Goal: Information Seeking & Learning: Learn about a topic

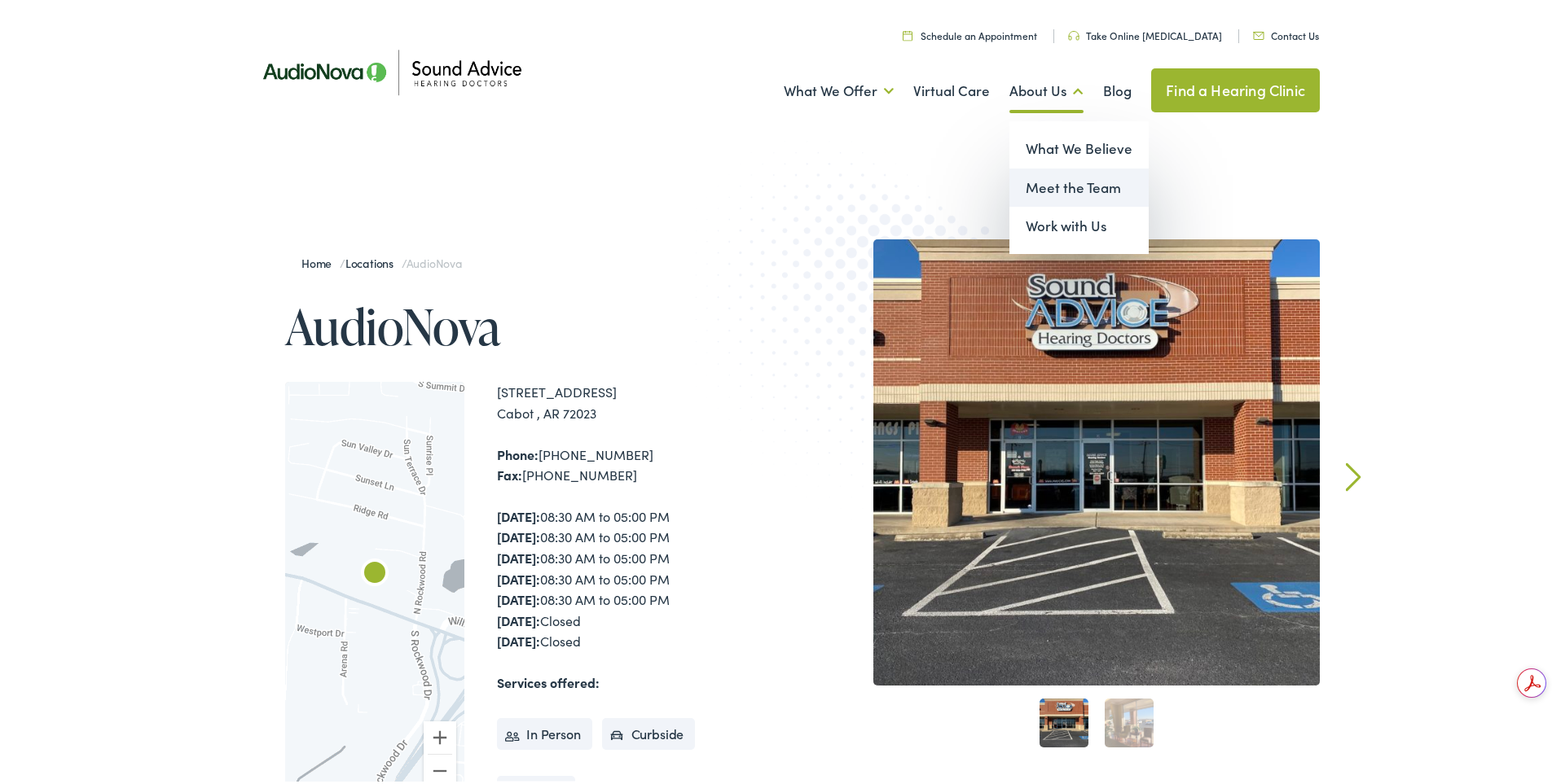
click at [1068, 185] on link "Meet the Team" at bounding box center [1078, 184] width 139 height 39
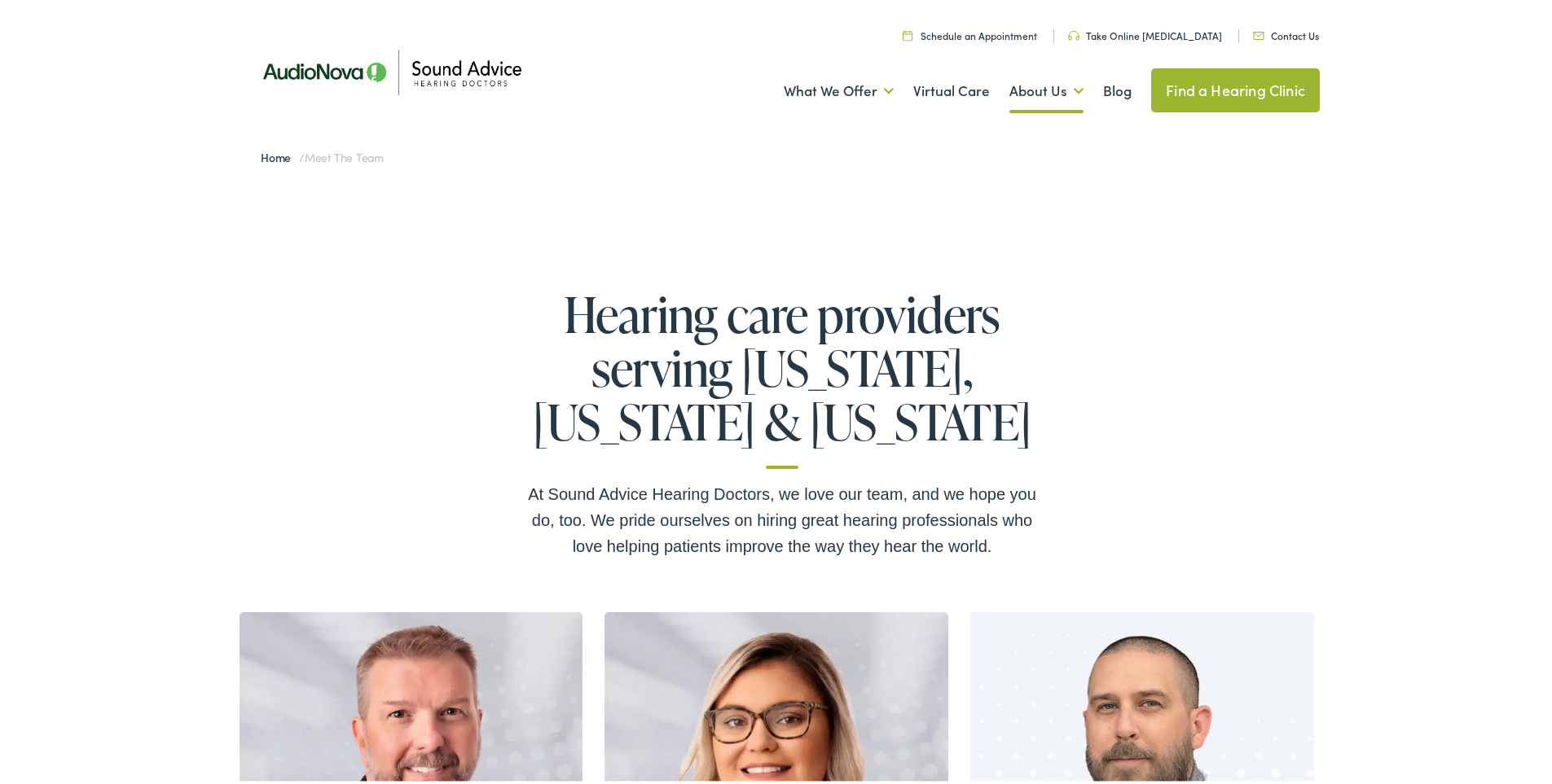
click at [1221, 81] on link "Find a Hearing Clinic" at bounding box center [1235, 87] width 169 height 44
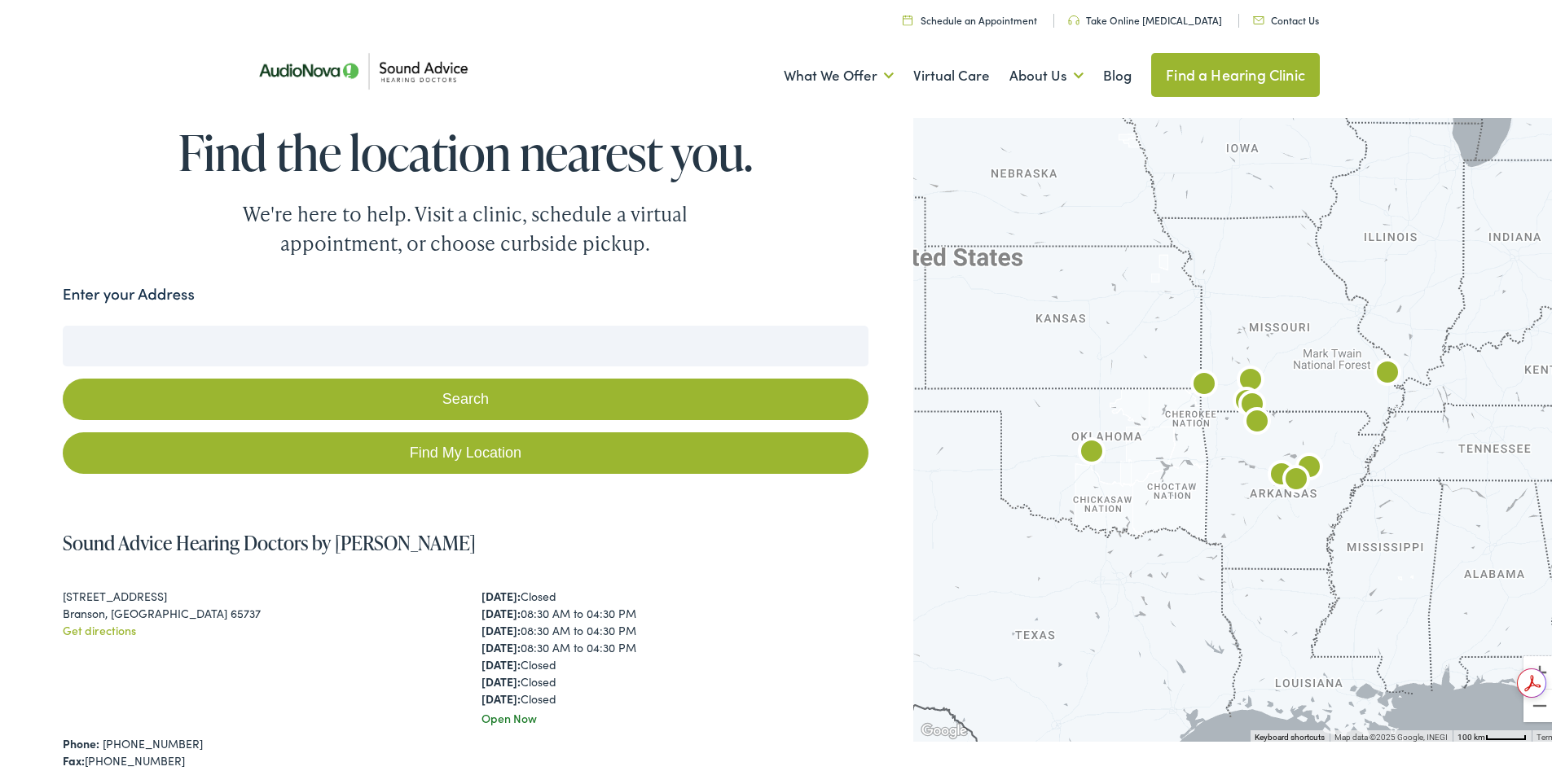
click at [441, 338] on input "Enter your Address" at bounding box center [465, 343] width 805 height 41
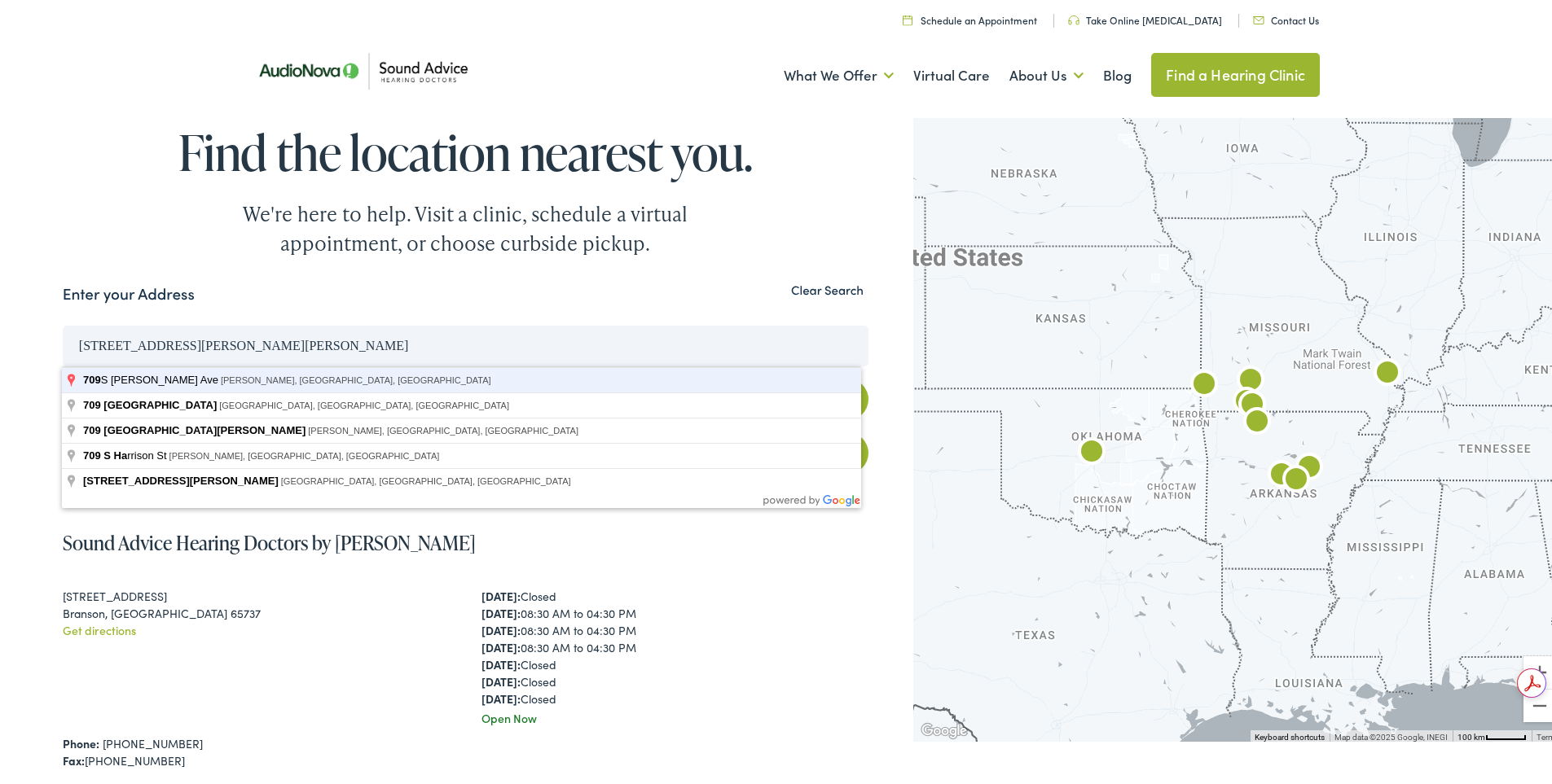
type input "709 S Hazen Ave, Hazen, AR, USA"
click at [63, 376] on button "Search" at bounding box center [465, 397] width 805 height 42
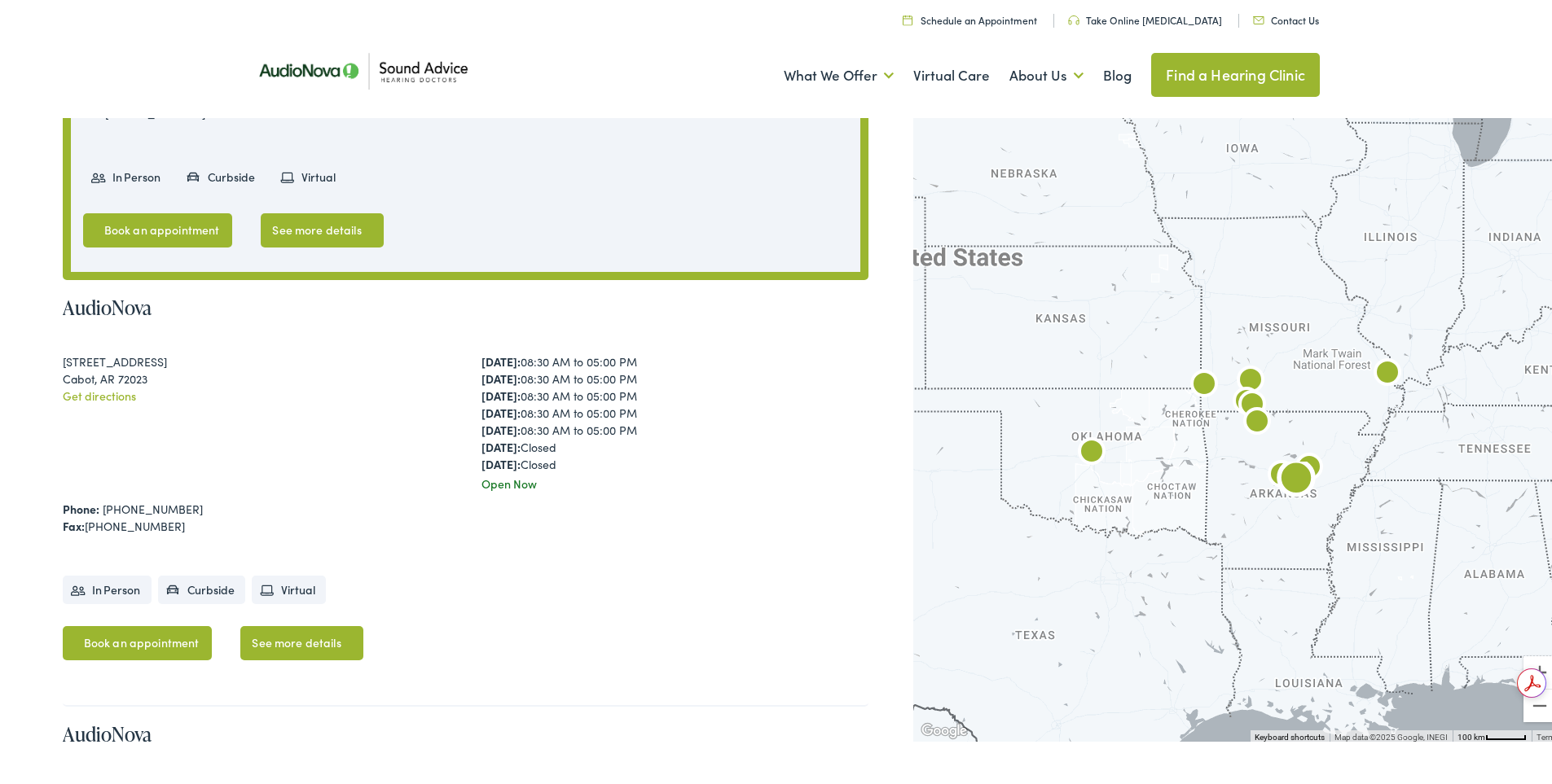
scroll to position [733, 0]
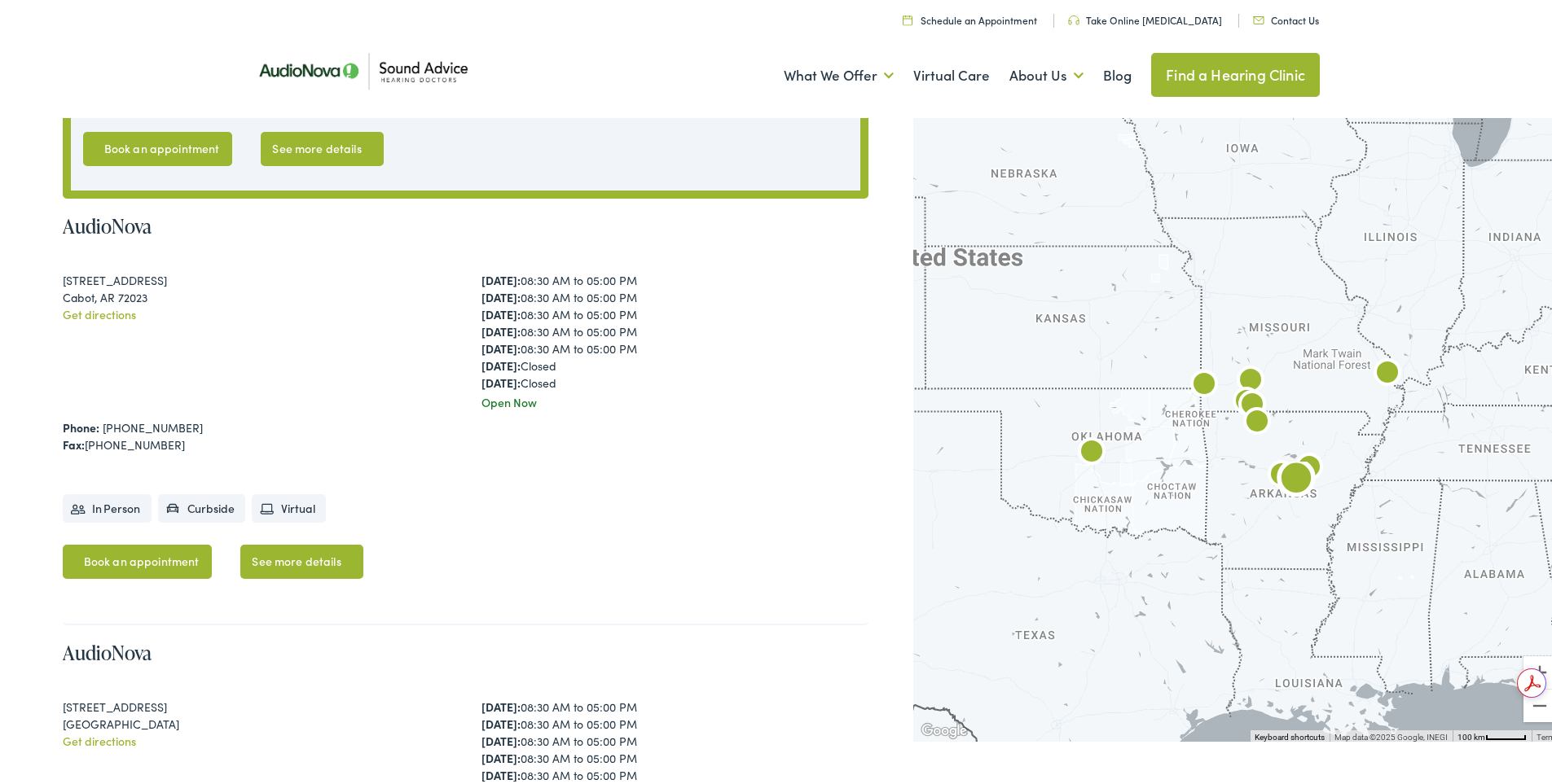
click at [309, 357] on div "2080 W Main St., Suite 2 Cabot, AR 72023 Get directions" at bounding box center [256, 337] width 387 height 139
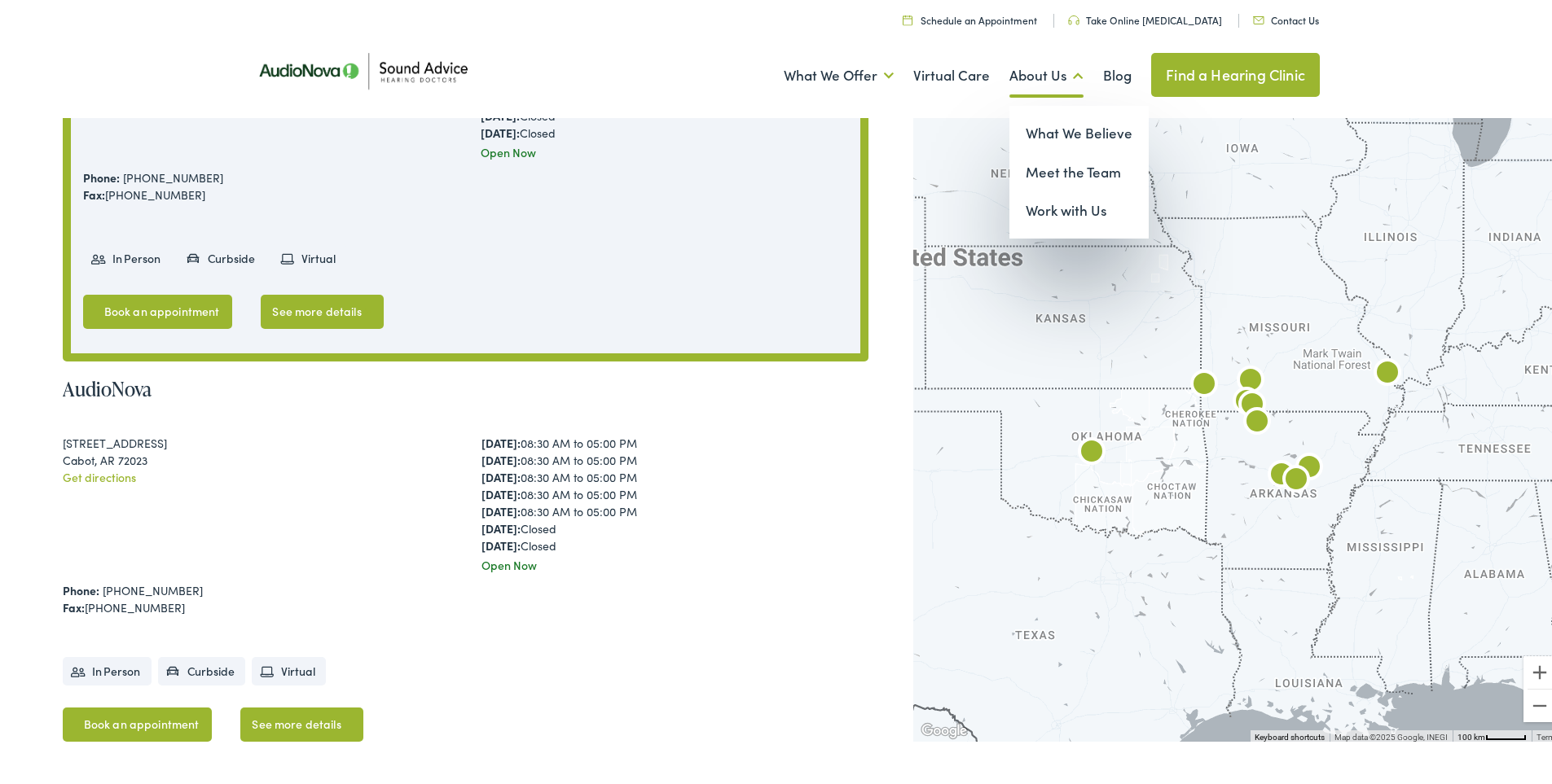
scroll to position [489, 0]
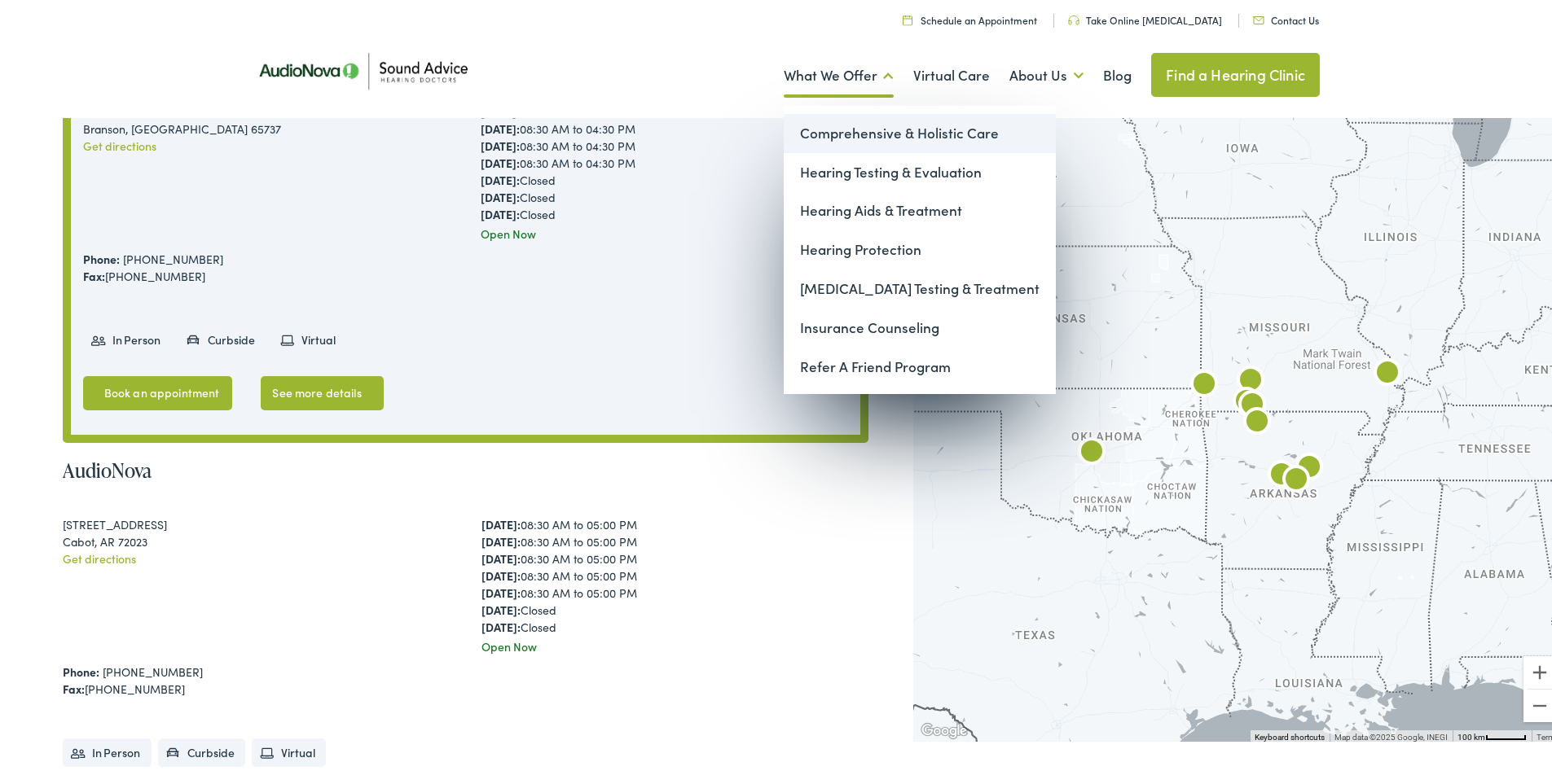
click at [884, 125] on link "Comprehensive & Holistic Care" at bounding box center [919, 130] width 272 height 39
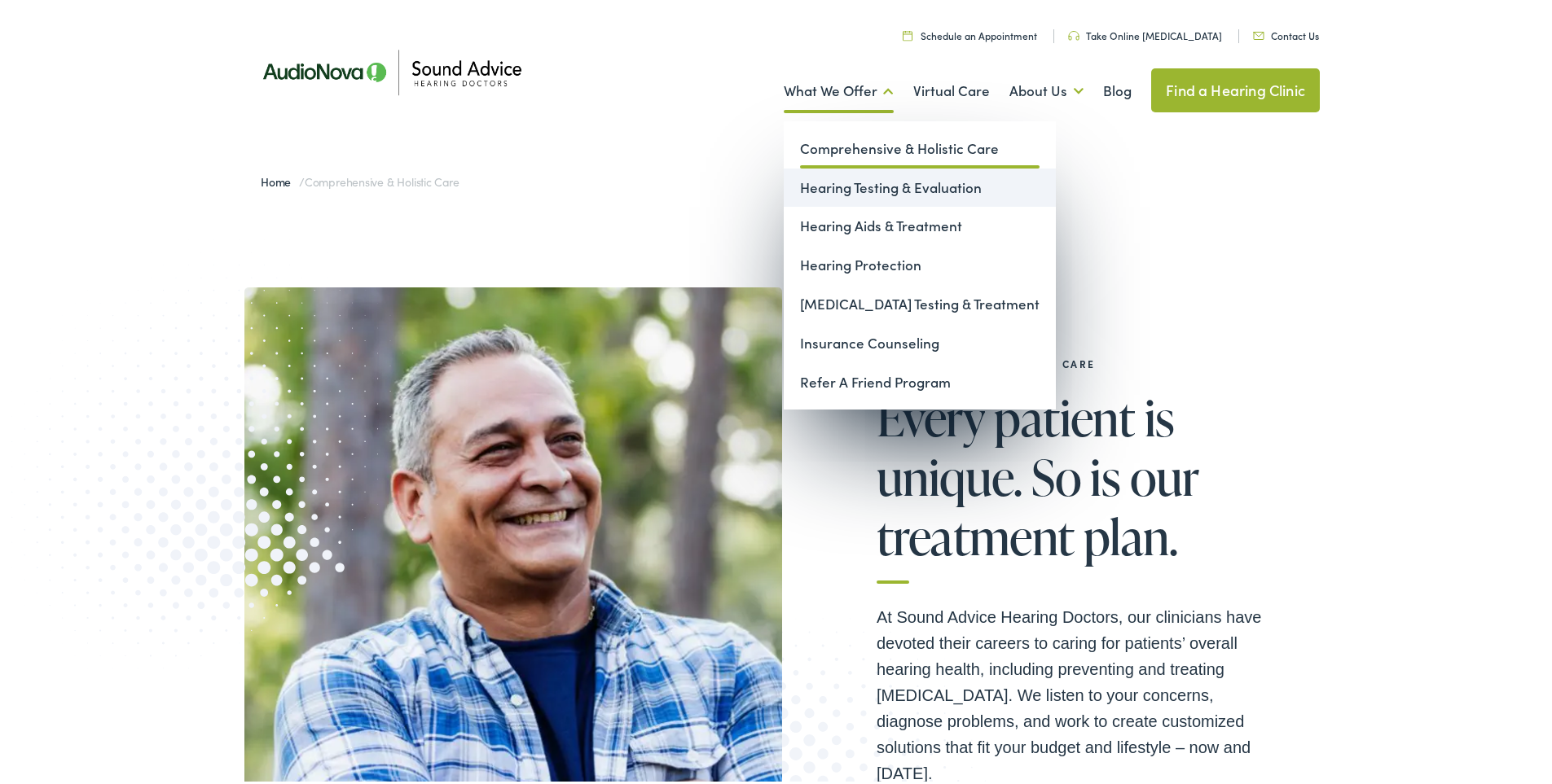
click at [853, 185] on link "Hearing Testing & Evaluation" at bounding box center [919, 184] width 272 height 39
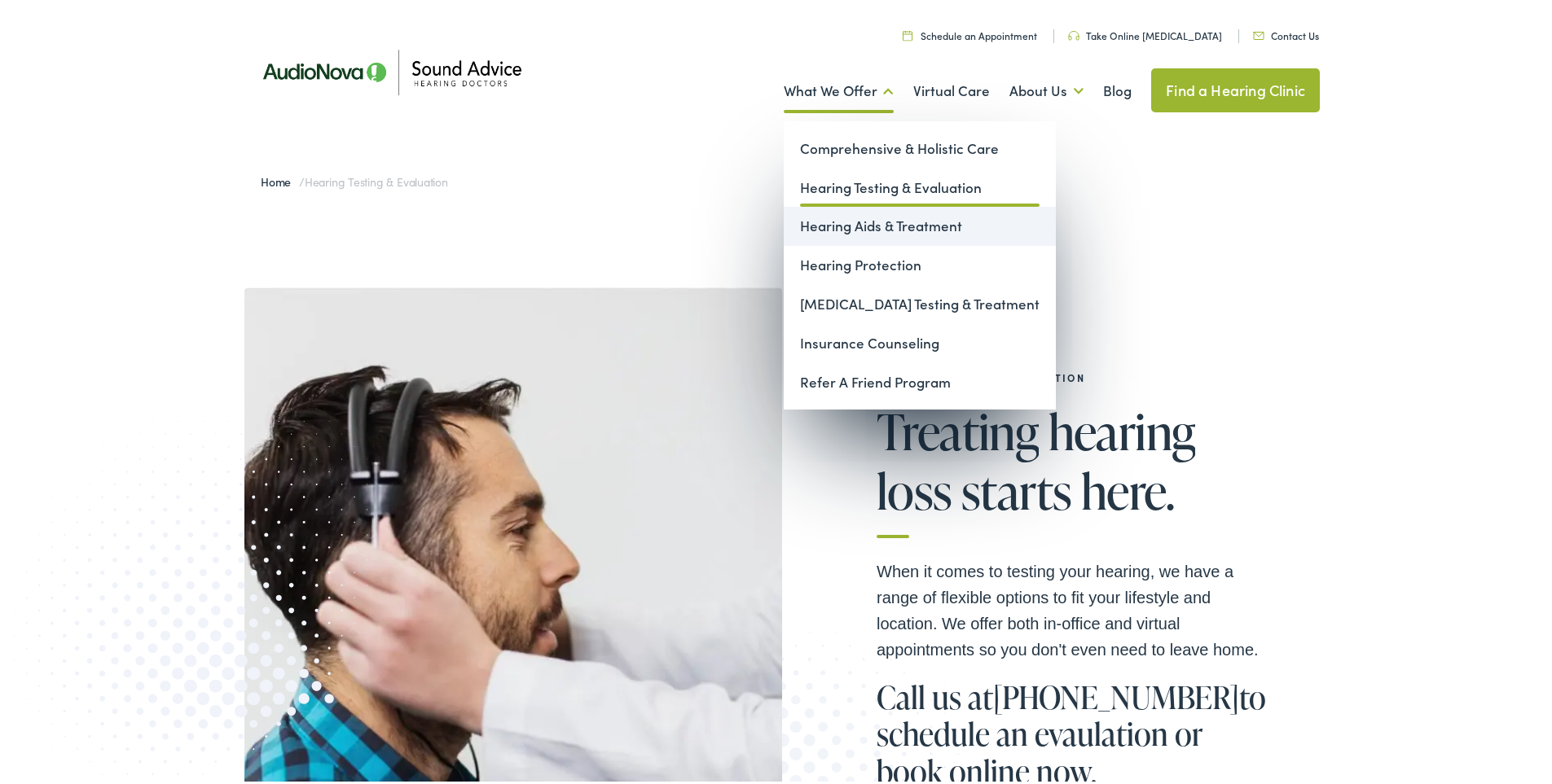
click at [804, 230] on link "Hearing Aids & Treatment" at bounding box center [919, 223] width 272 height 39
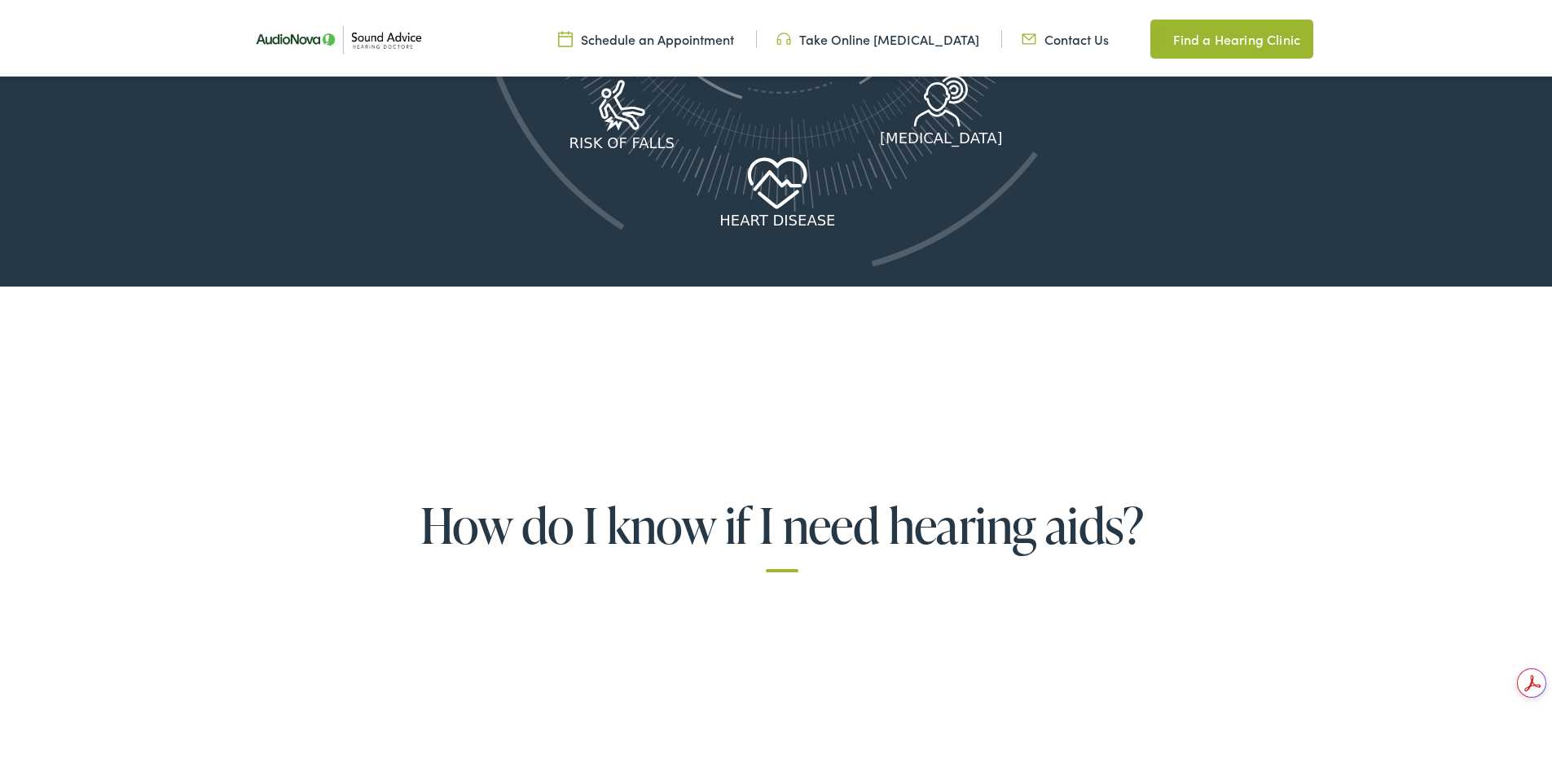
scroll to position [2769, 0]
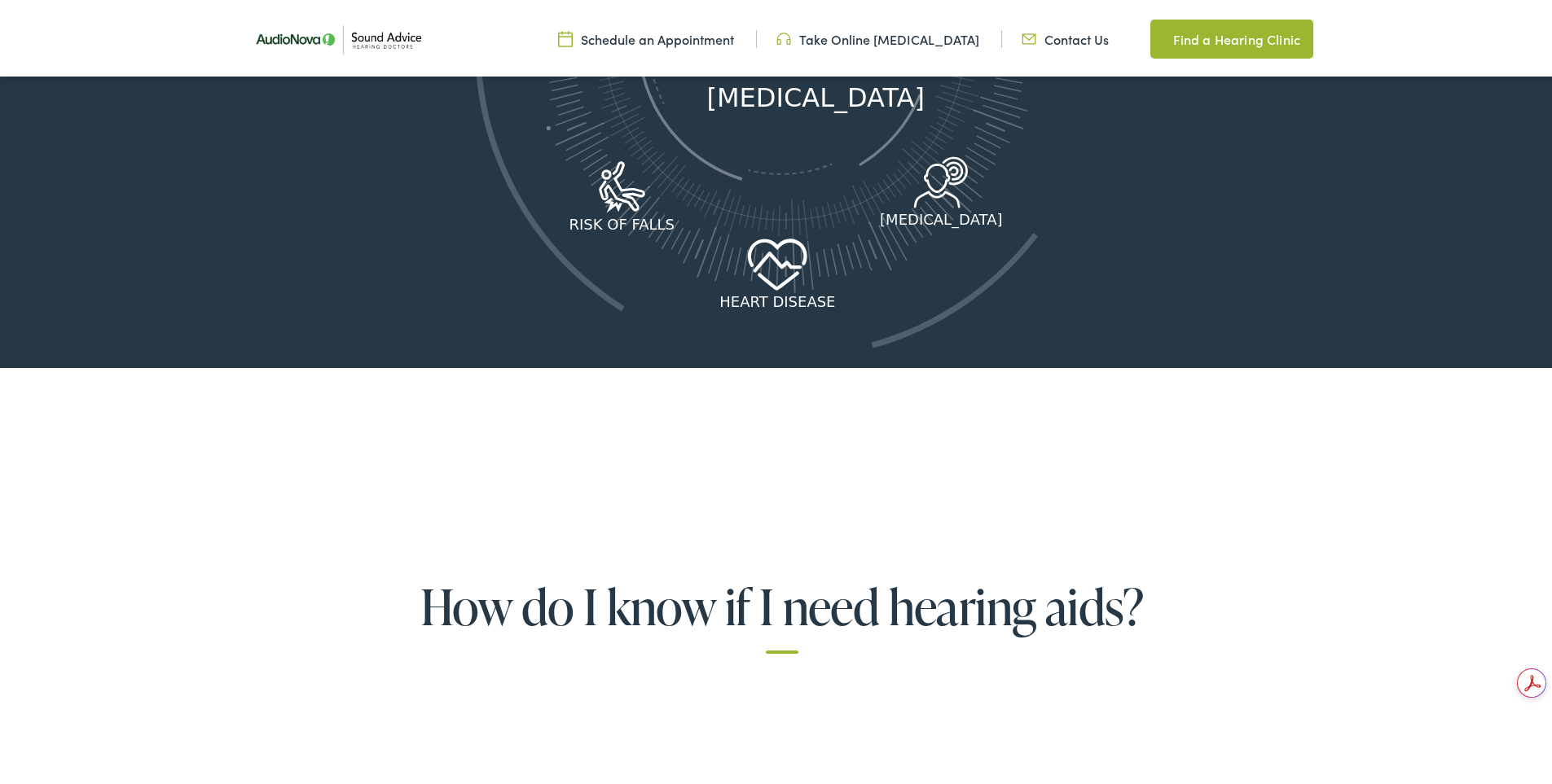
click at [866, 44] on link "Take Online [MEDICAL_DATA]" at bounding box center [878, 36] width 203 height 17
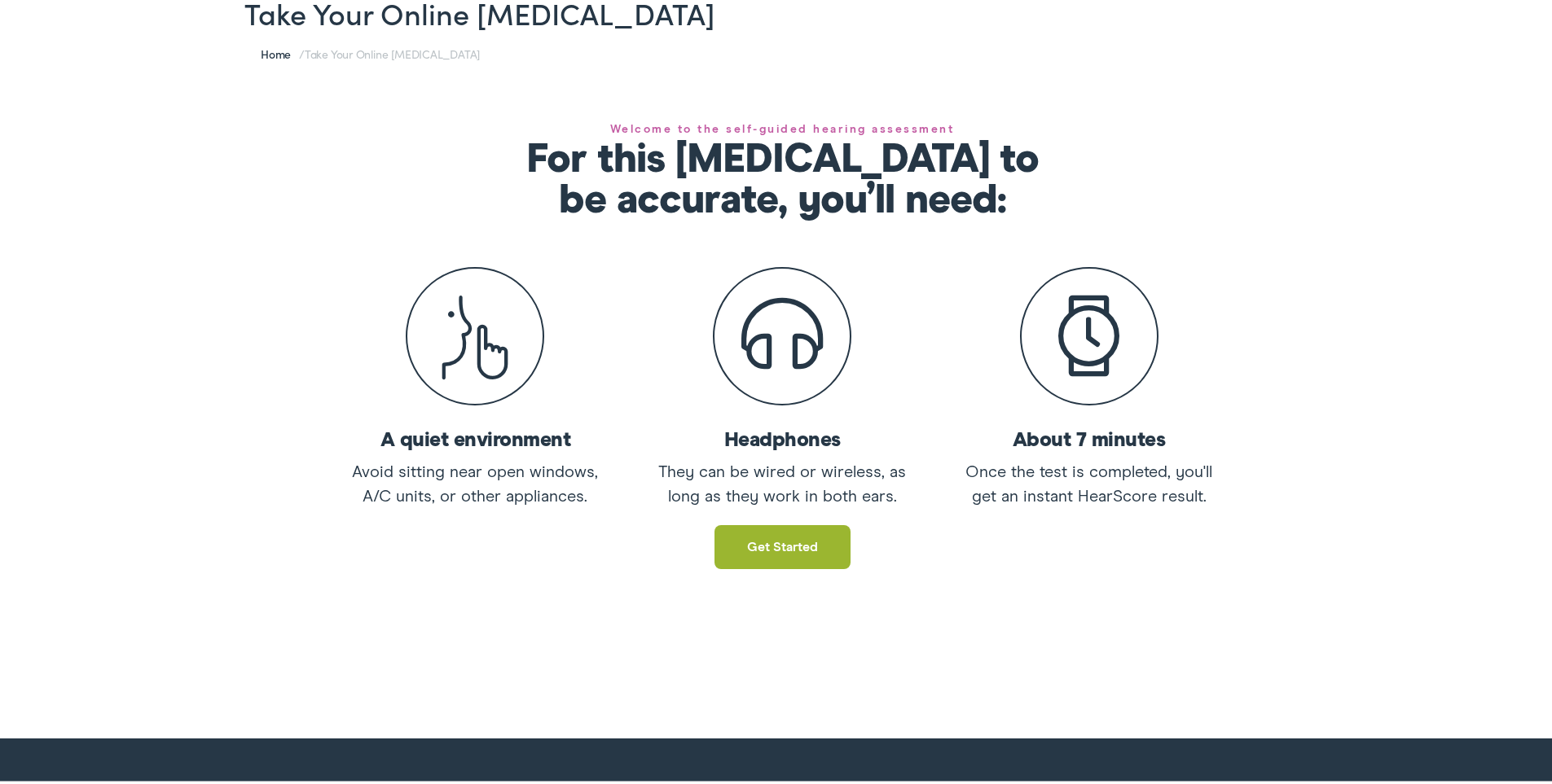
scroll to position [326, 0]
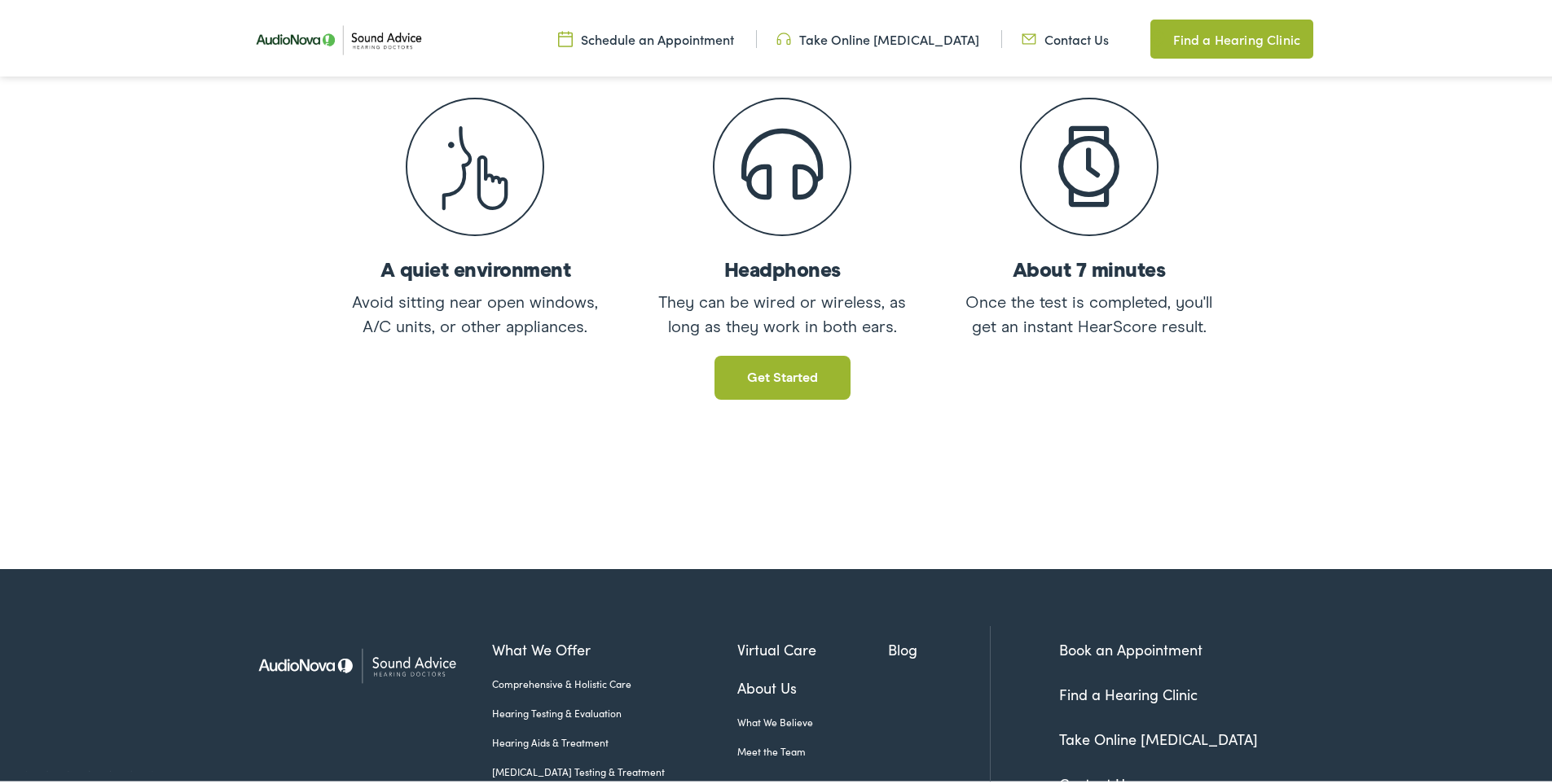
click at [748, 347] on div "Get started" at bounding box center [782, 366] width 1564 height 60
click at [743, 382] on link "Get started" at bounding box center [783, 374] width 136 height 44
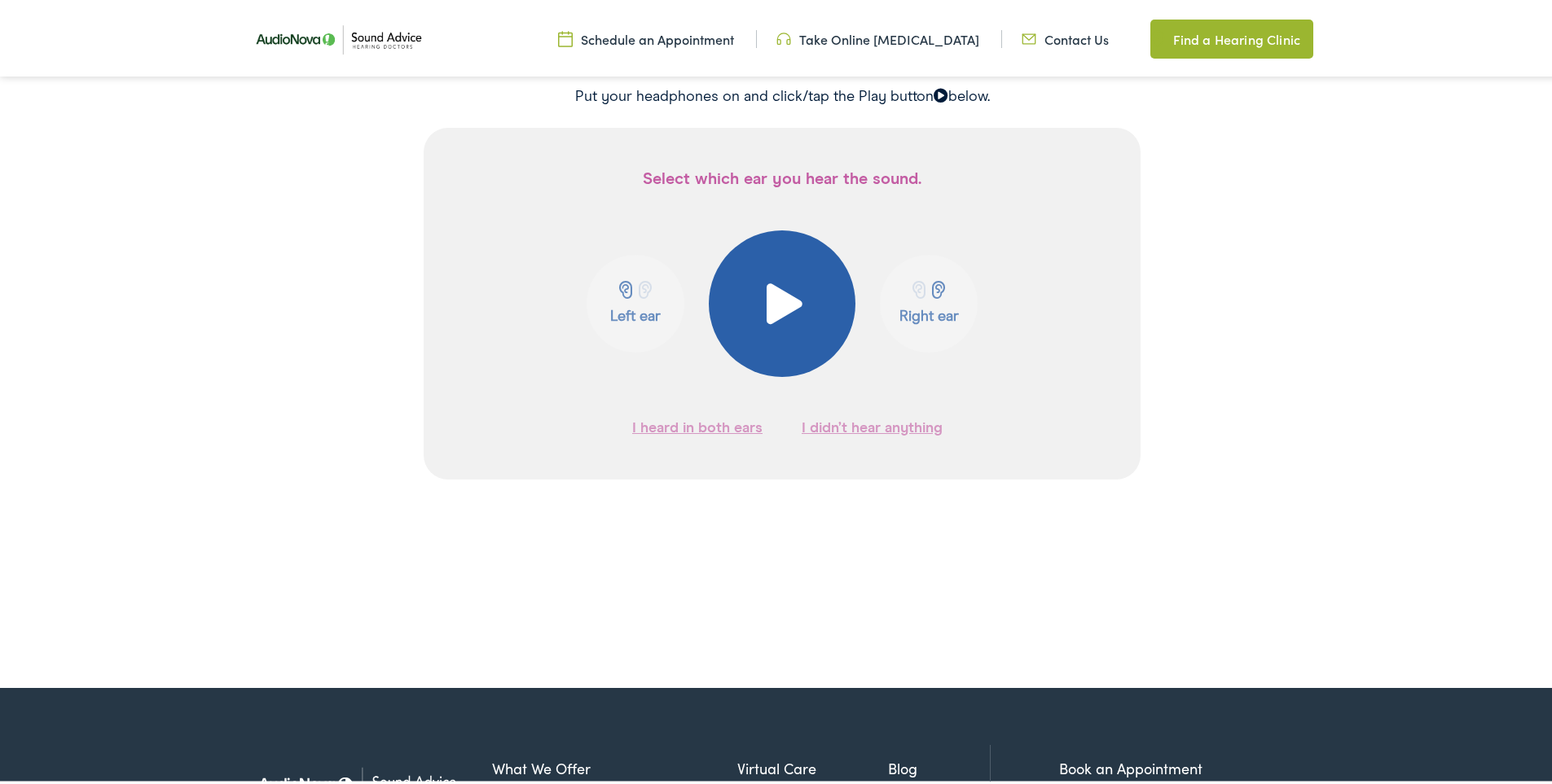
click at [767, 323] on button at bounding box center [783, 301] width 147 height 147
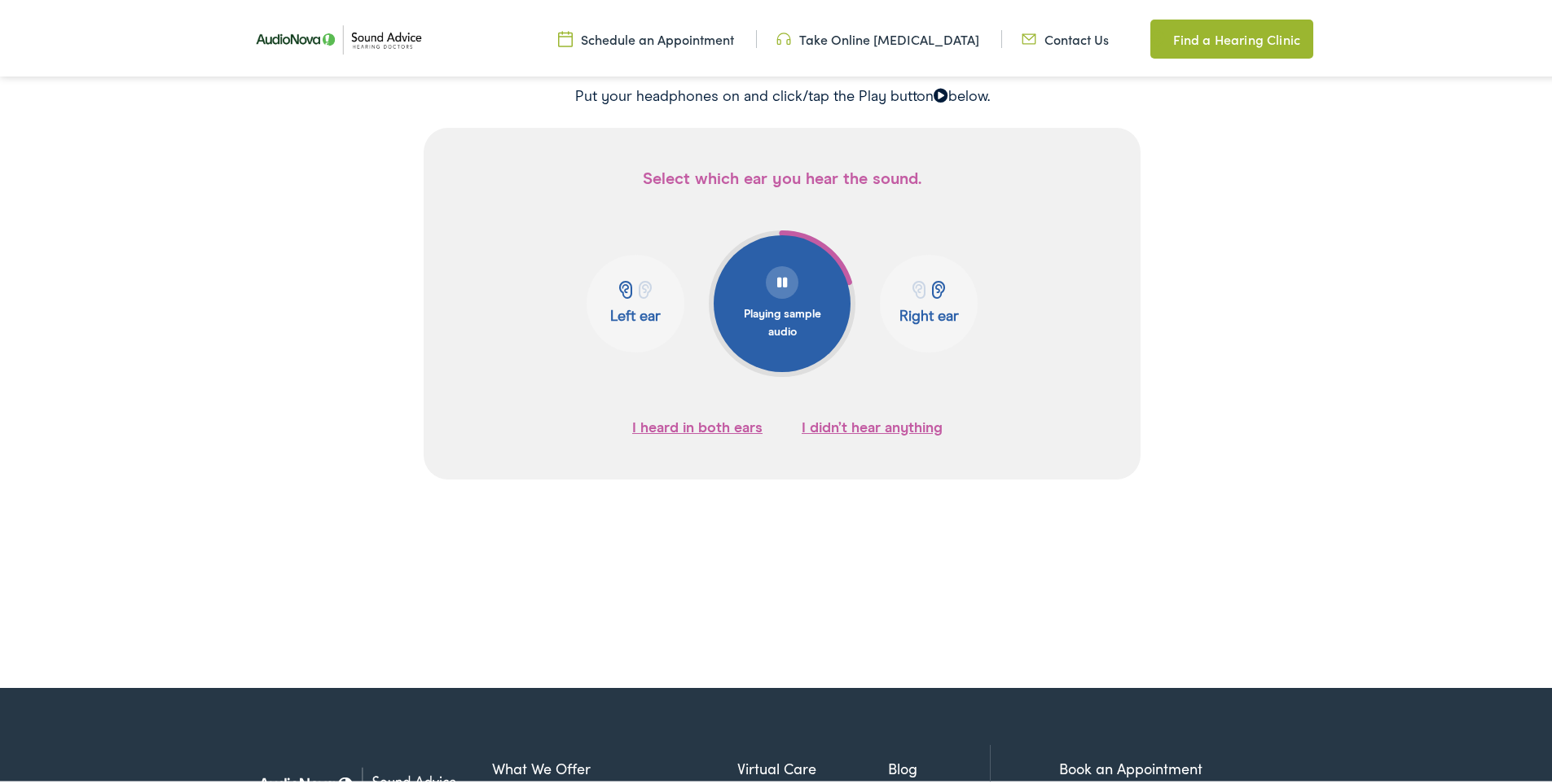
click at [640, 305] on p "Left ear" at bounding box center [635, 313] width 88 height 17
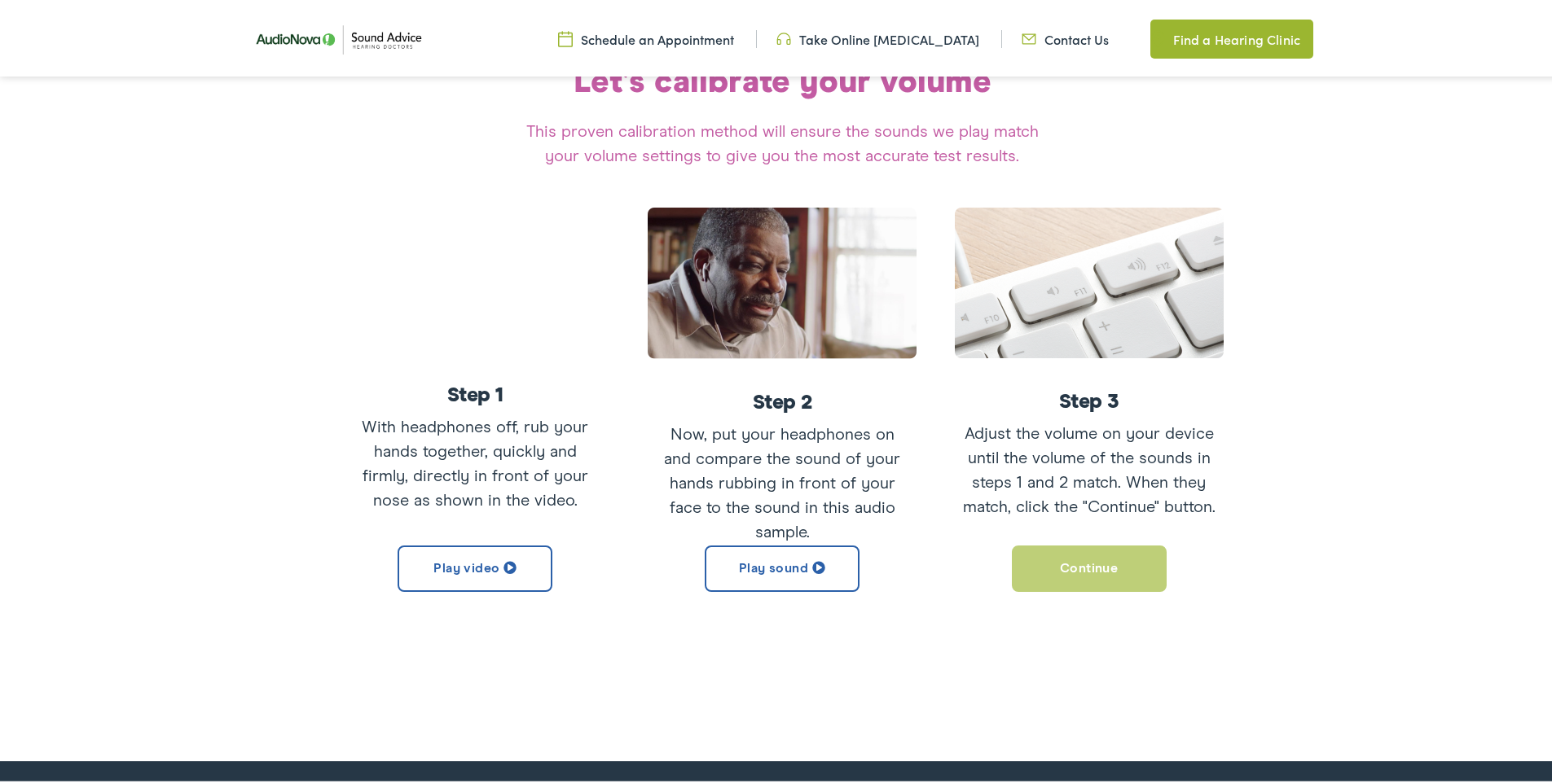
scroll to position [191, 0]
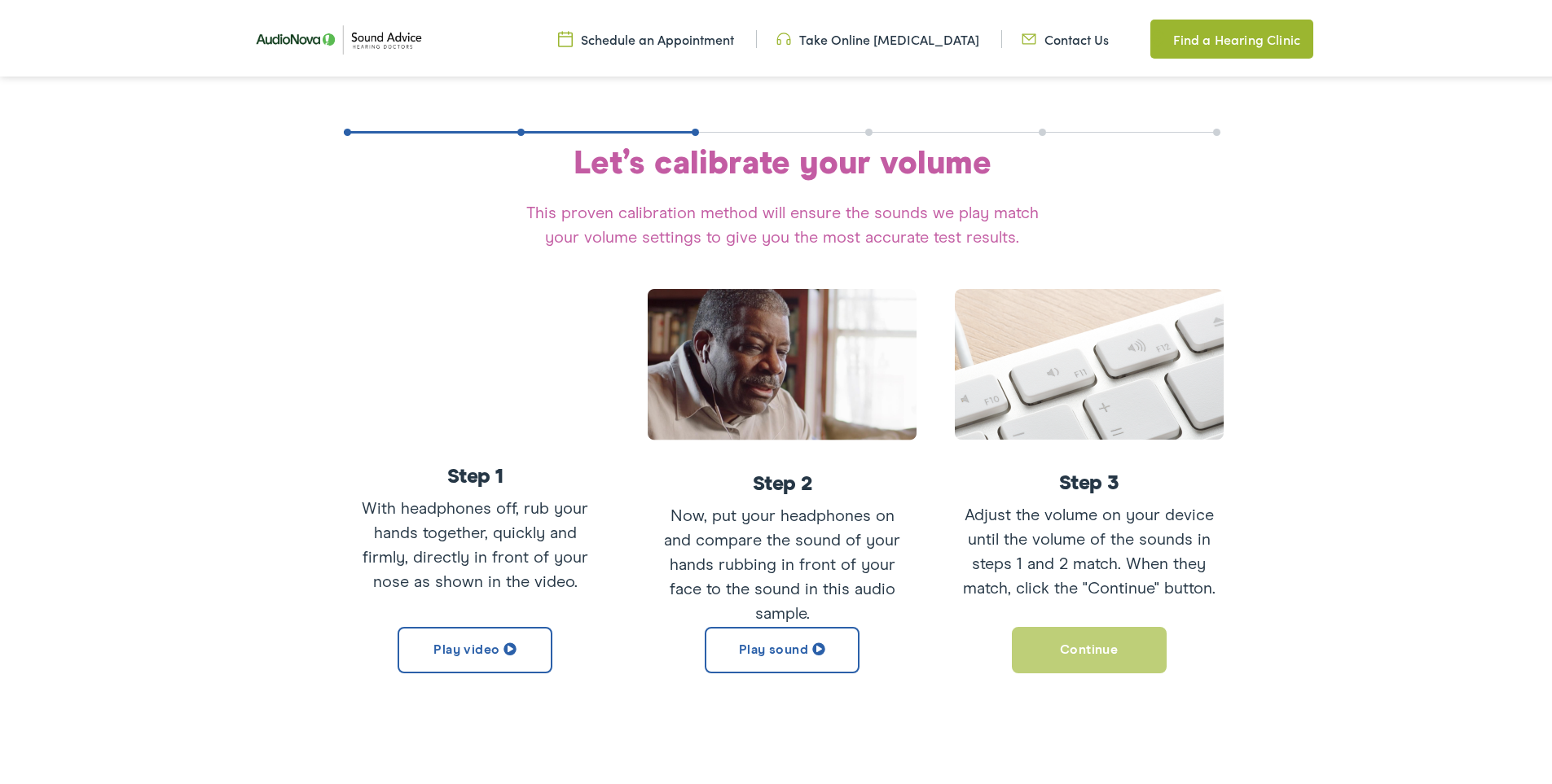
click at [743, 661] on button "Play sound" at bounding box center [782, 647] width 155 height 46
click at [1040, 651] on button "Continue" at bounding box center [1089, 647] width 155 height 46
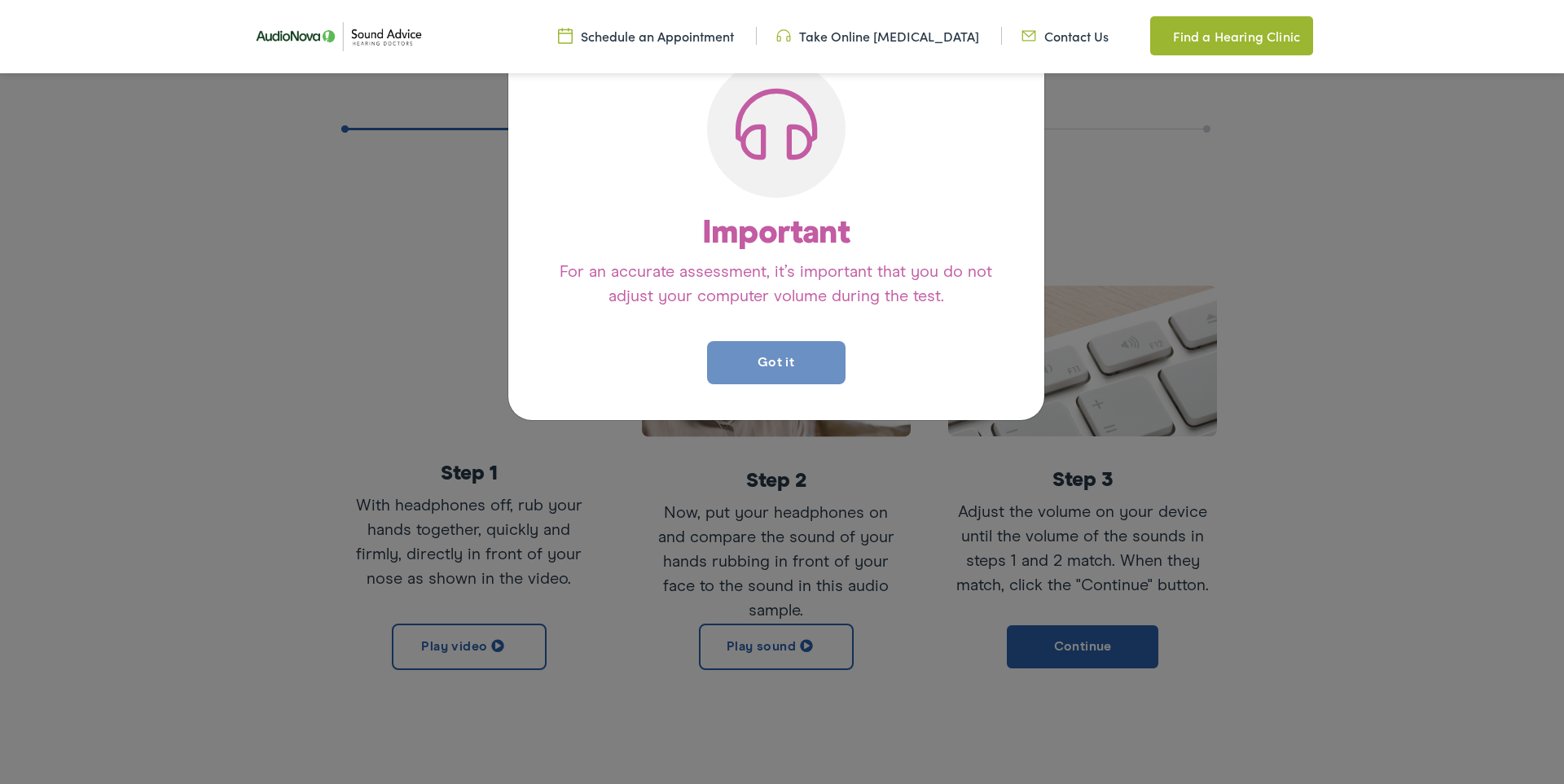
click at [784, 355] on button "Got it" at bounding box center [776, 362] width 138 height 43
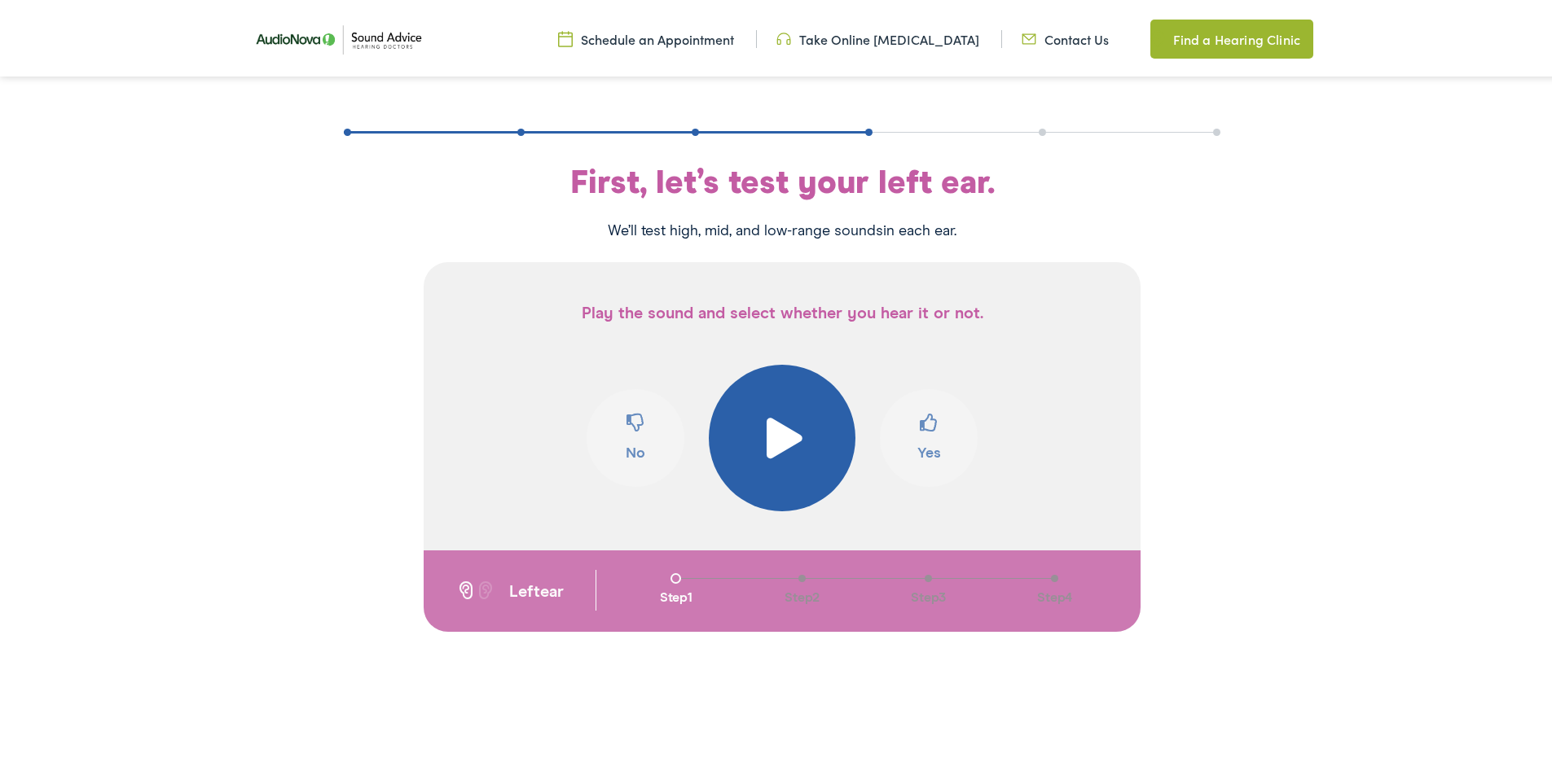
click at [763, 441] on span at bounding box center [783, 434] width 40 height 41
click at [920, 438] on span at bounding box center [929, 426] width 17 height 31
click at [920, 439] on span at bounding box center [929, 426] width 17 height 31
click at [630, 441] on button "No" at bounding box center [636, 435] width 98 height 98
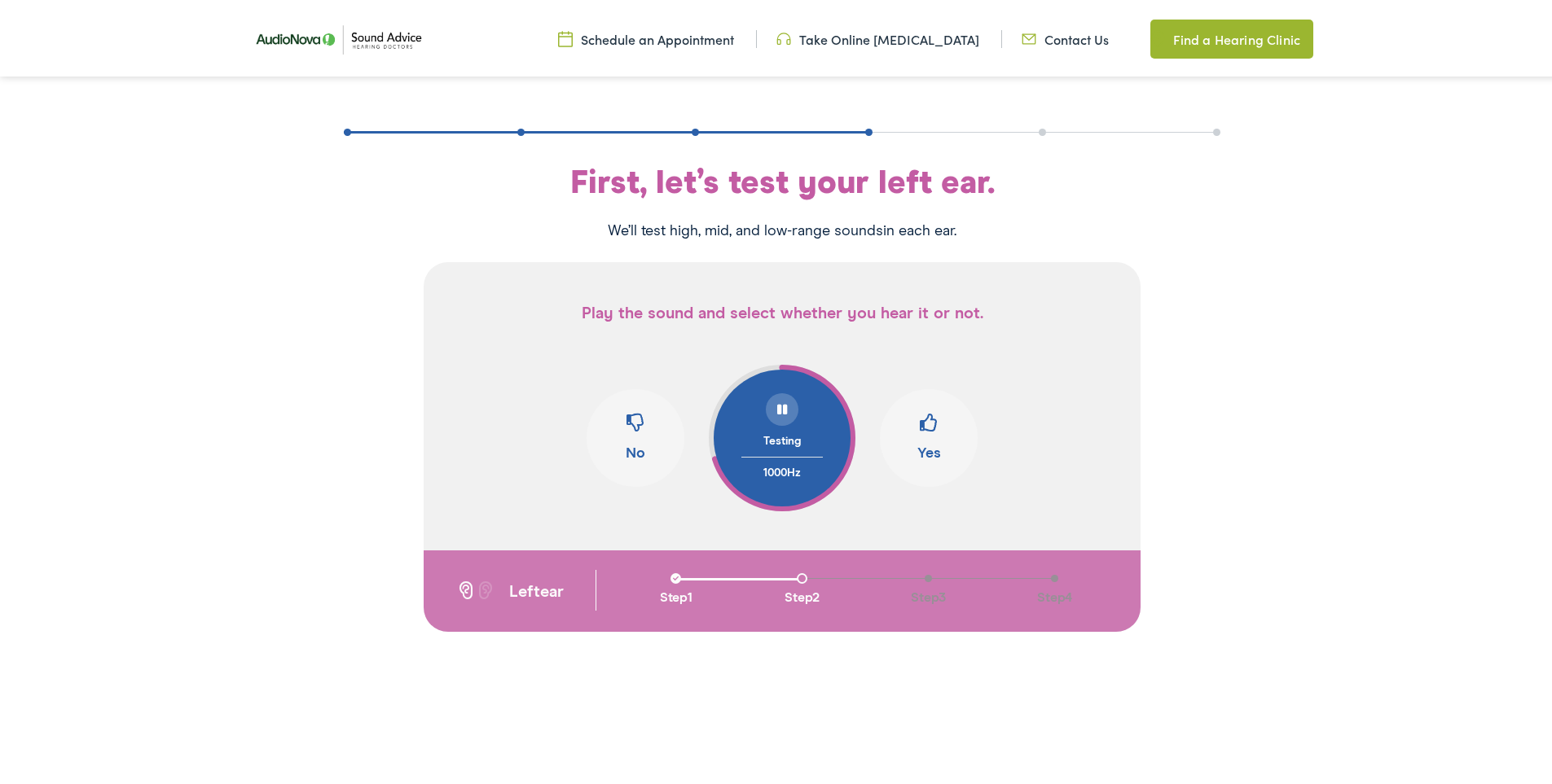
click at [909, 421] on button "Yes" at bounding box center [929, 435] width 98 height 98
click at [920, 424] on span at bounding box center [929, 426] width 17 height 31
click at [920, 425] on span at bounding box center [929, 426] width 17 height 31
click at [920, 426] on span at bounding box center [929, 426] width 17 height 31
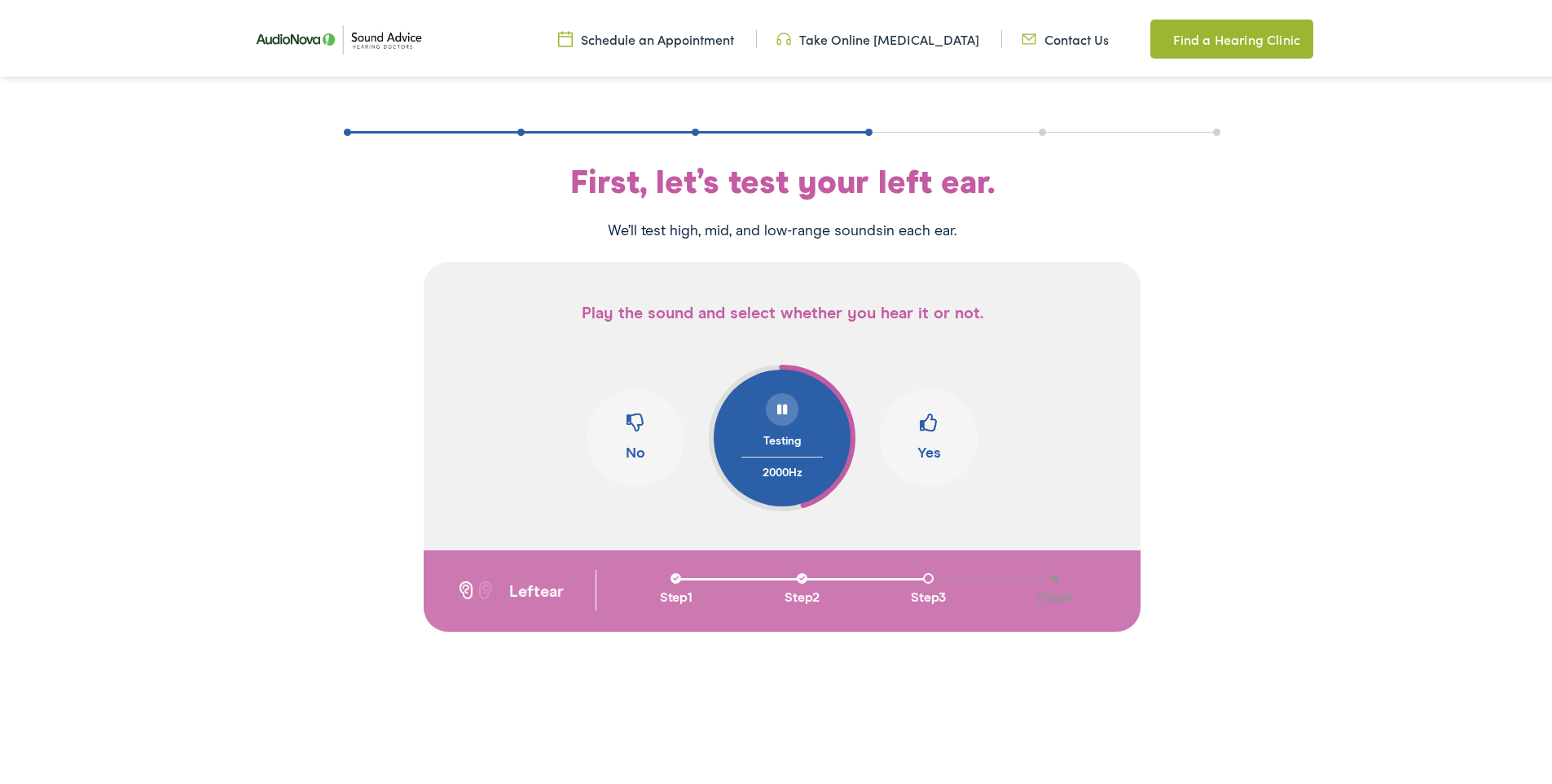
click at [920, 427] on span at bounding box center [929, 426] width 17 height 31
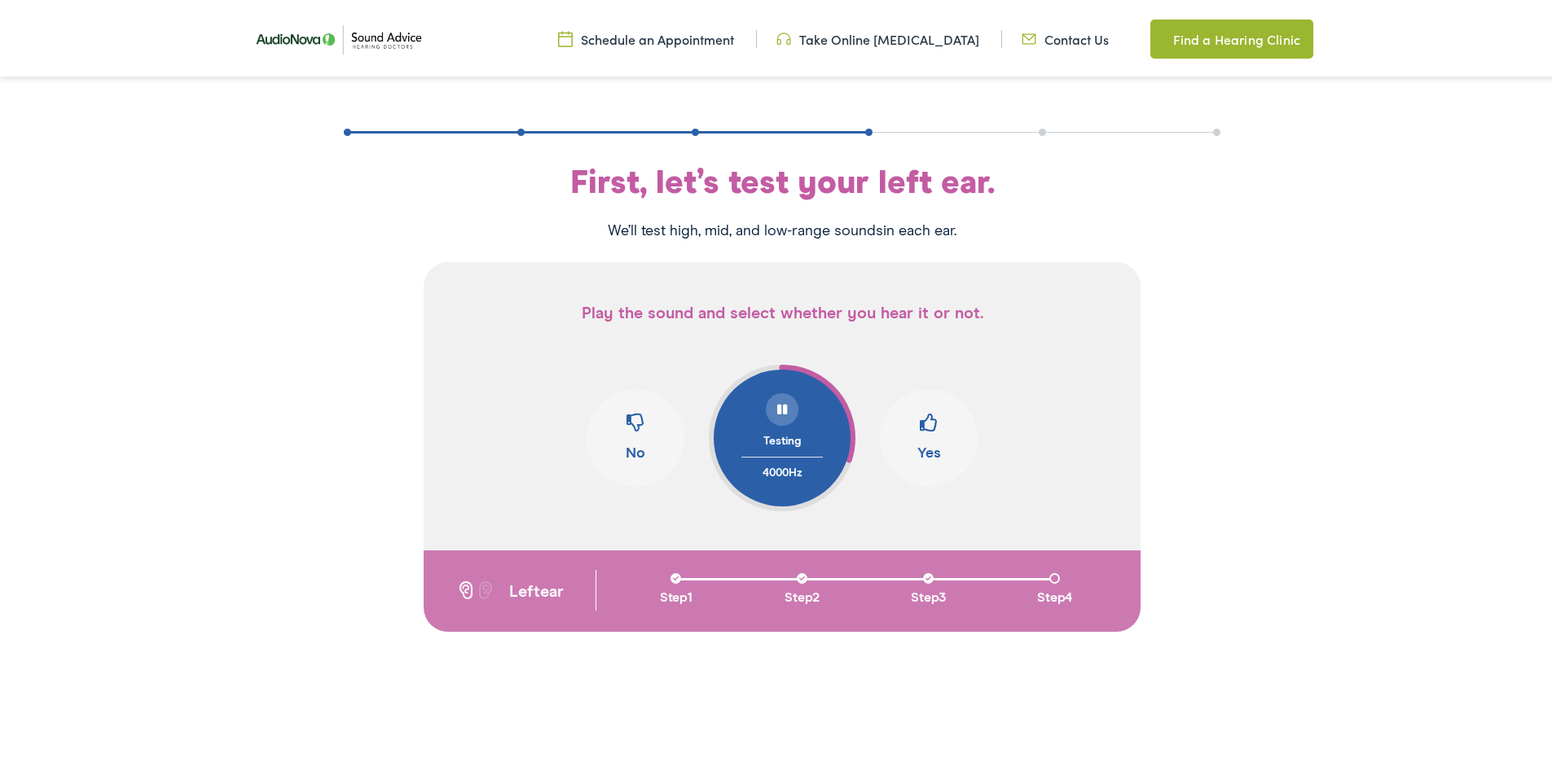
click at [920, 427] on span at bounding box center [929, 426] width 17 height 31
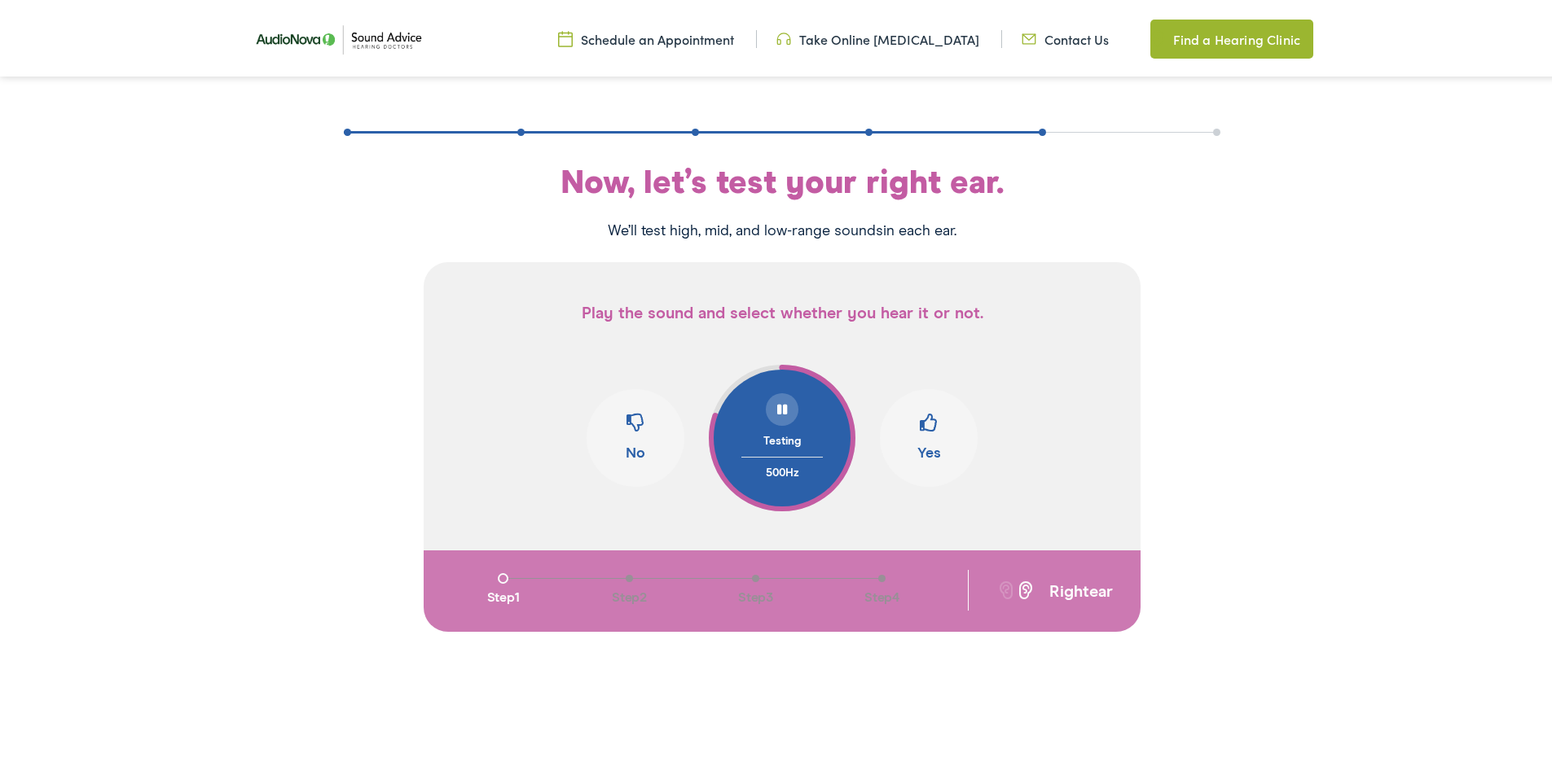
click at [920, 427] on span at bounding box center [929, 426] width 17 height 31
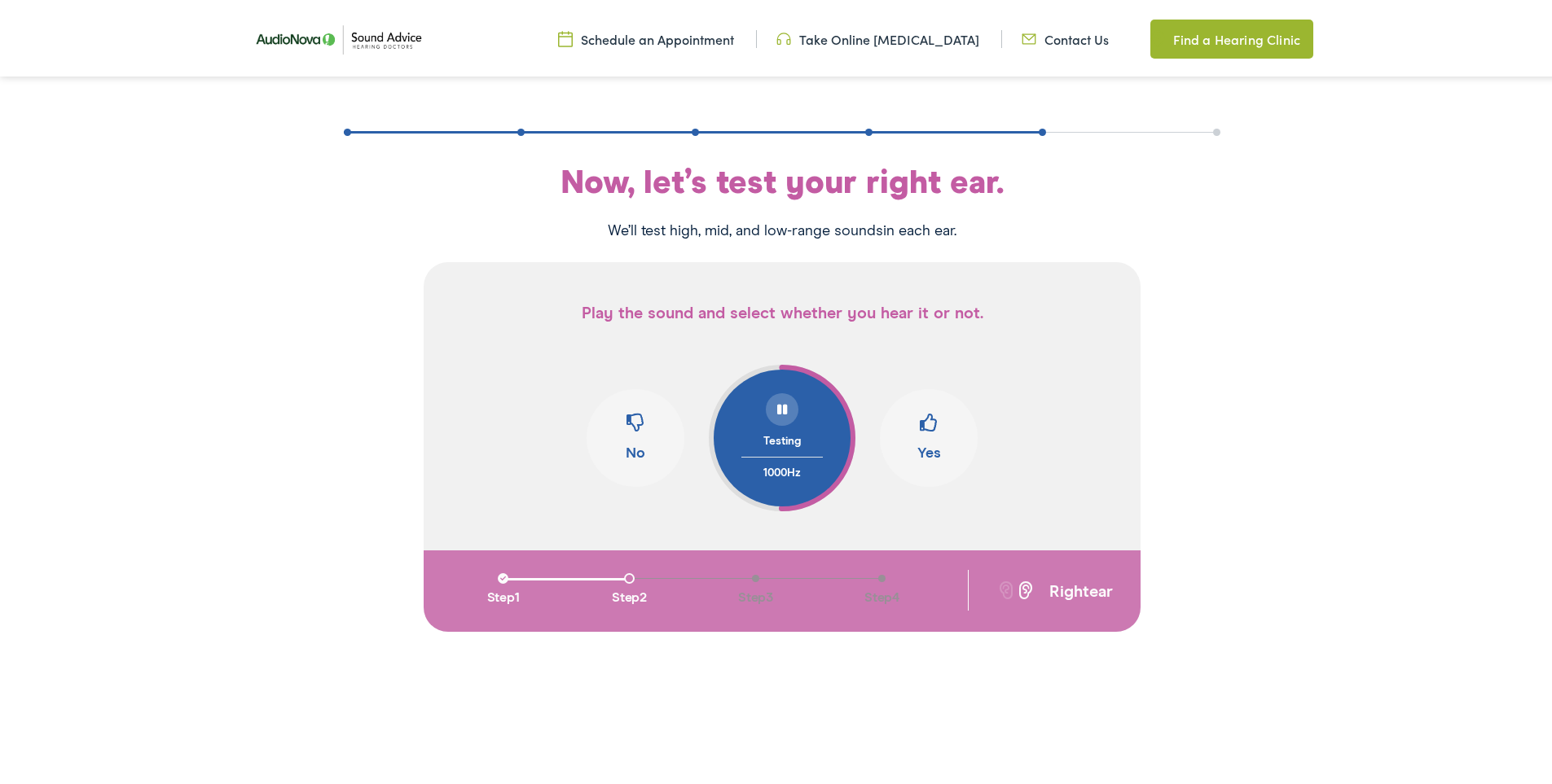
click at [920, 427] on span at bounding box center [929, 426] width 17 height 31
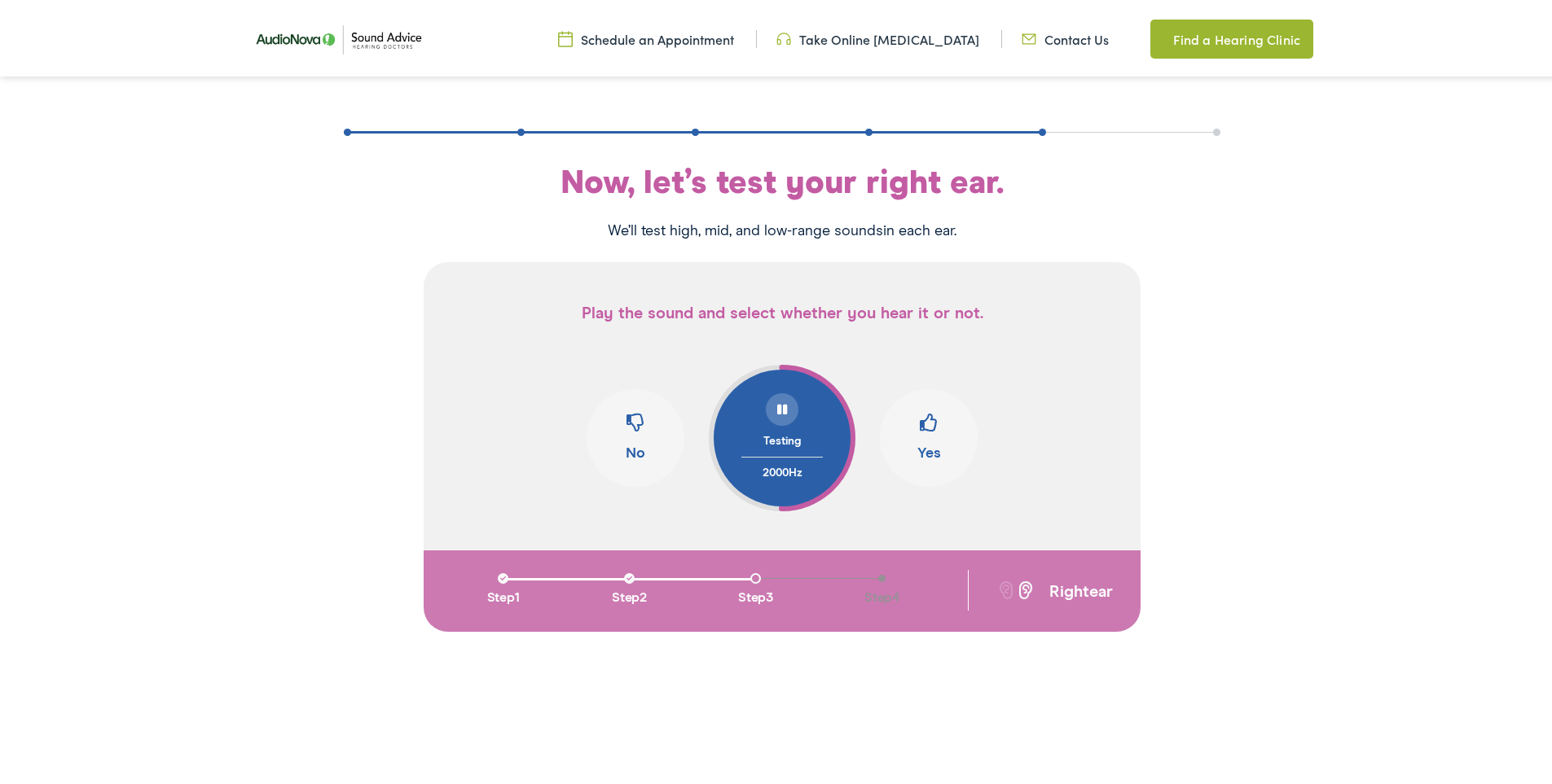
click at [913, 427] on button "Yes" at bounding box center [929, 435] width 98 height 98
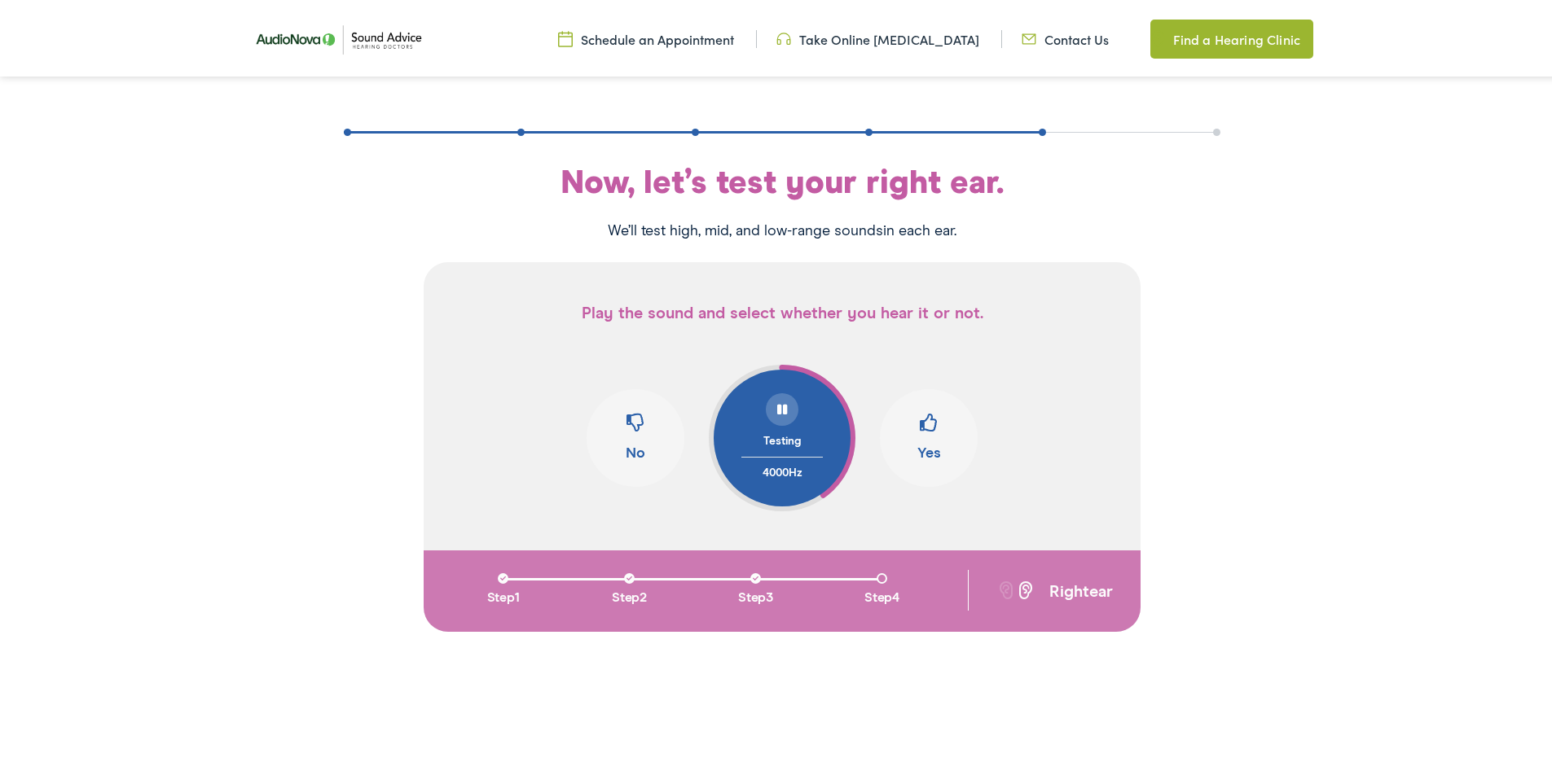
click at [913, 427] on button "Yes" at bounding box center [929, 435] width 98 height 98
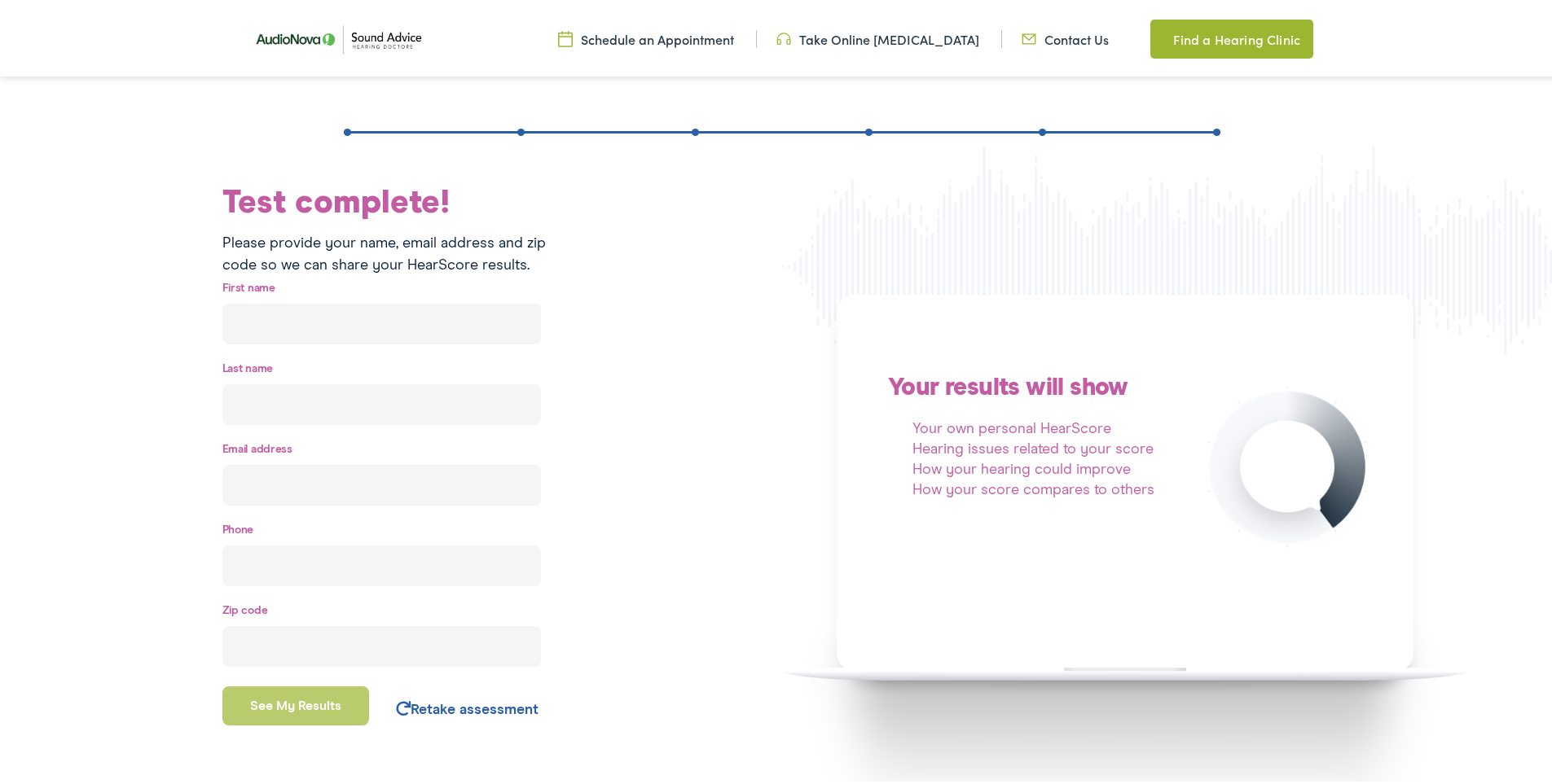
click at [288, 23] on img at bounding box center [338, 36] width 187 height 66
